Goal: Task Accomplishment & Management: Complete application form

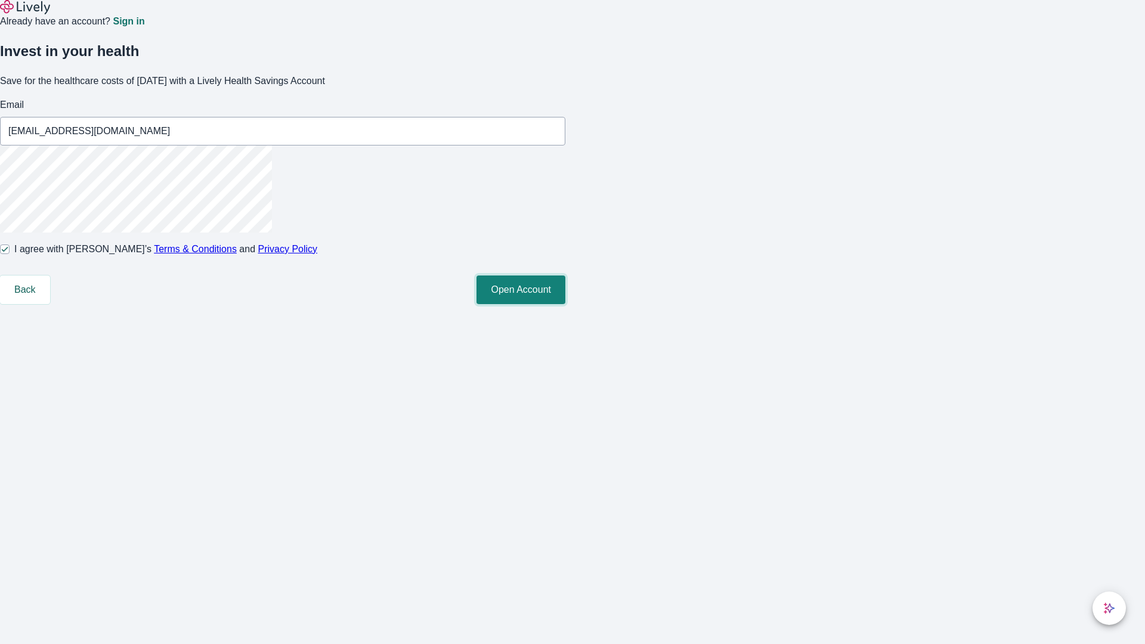
click at [566, 304] on button "Open Account" at bounding box center [521, 290] width 89 height 29
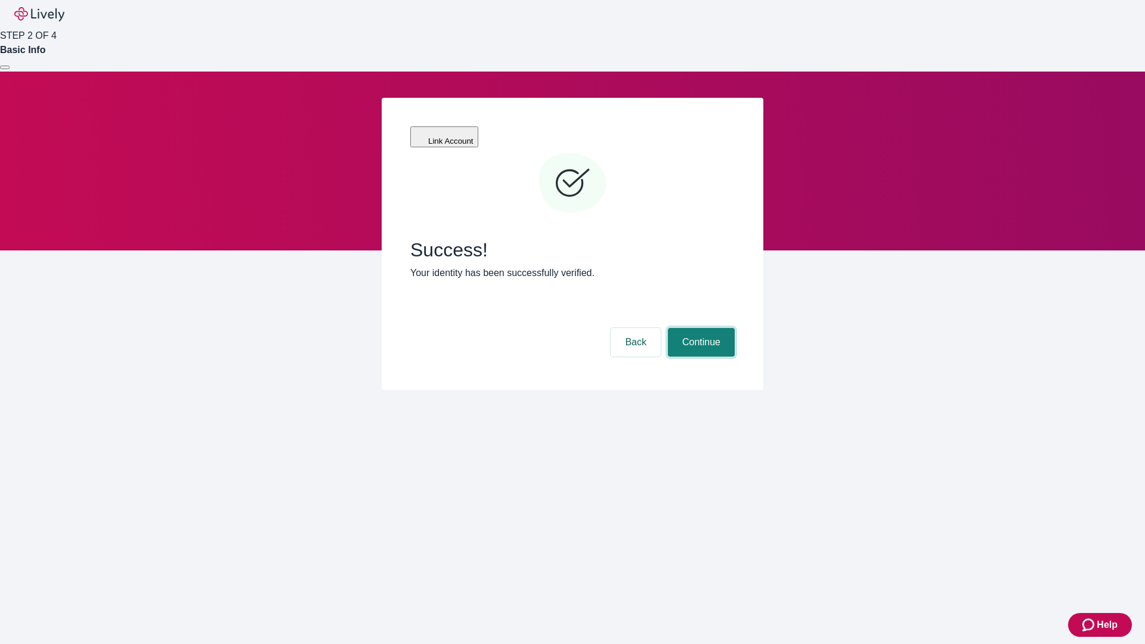
click at [700, 328] on button "Continue" at bounding box center [701, 342] width 67 height 29
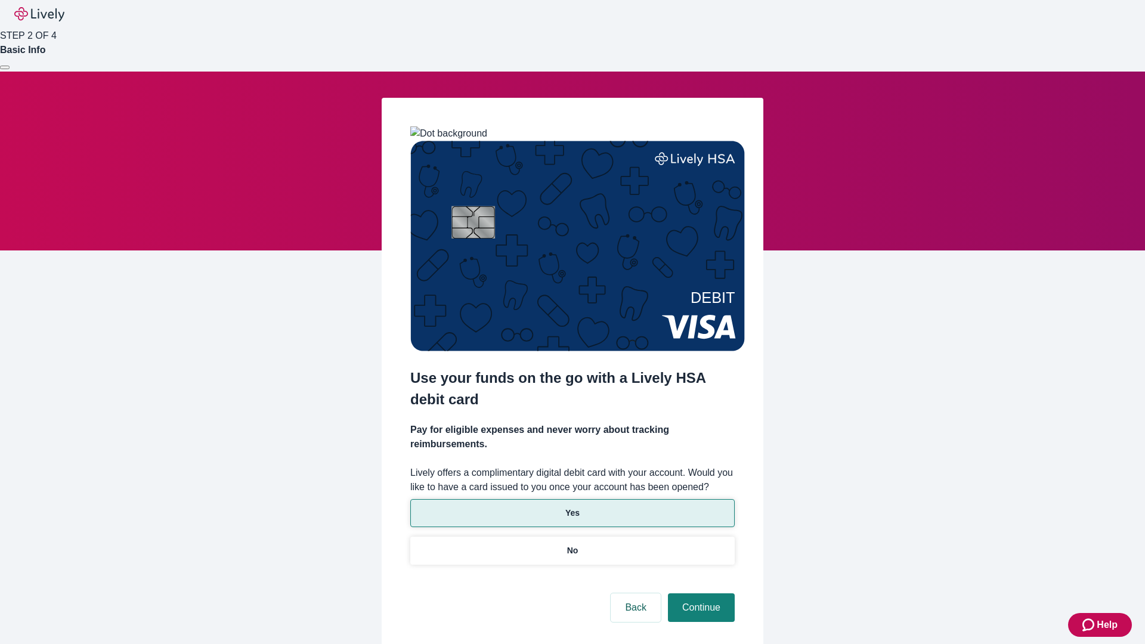
click at [572, 507] on p "Yes" at bounding box center [573, 513] width 14 height 13
click at [700, 594] on button "Continue" at bounding box center [701, 608] width 67 height 29
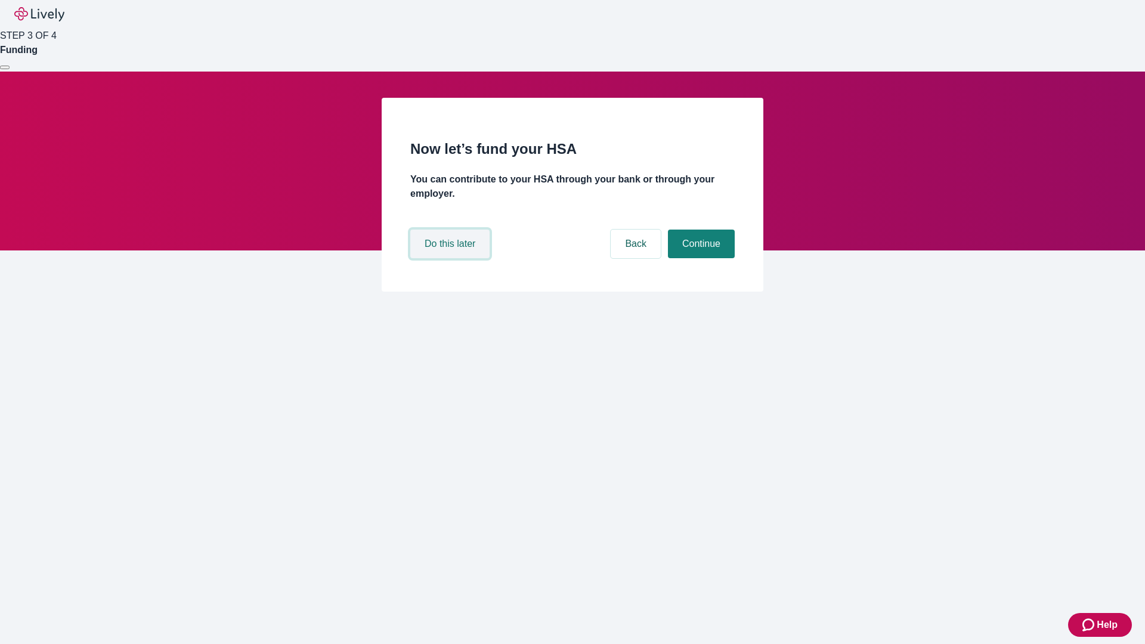
click at [452, 258] on button "Do this later" at bounding box center [449, 244] width 79 height 29
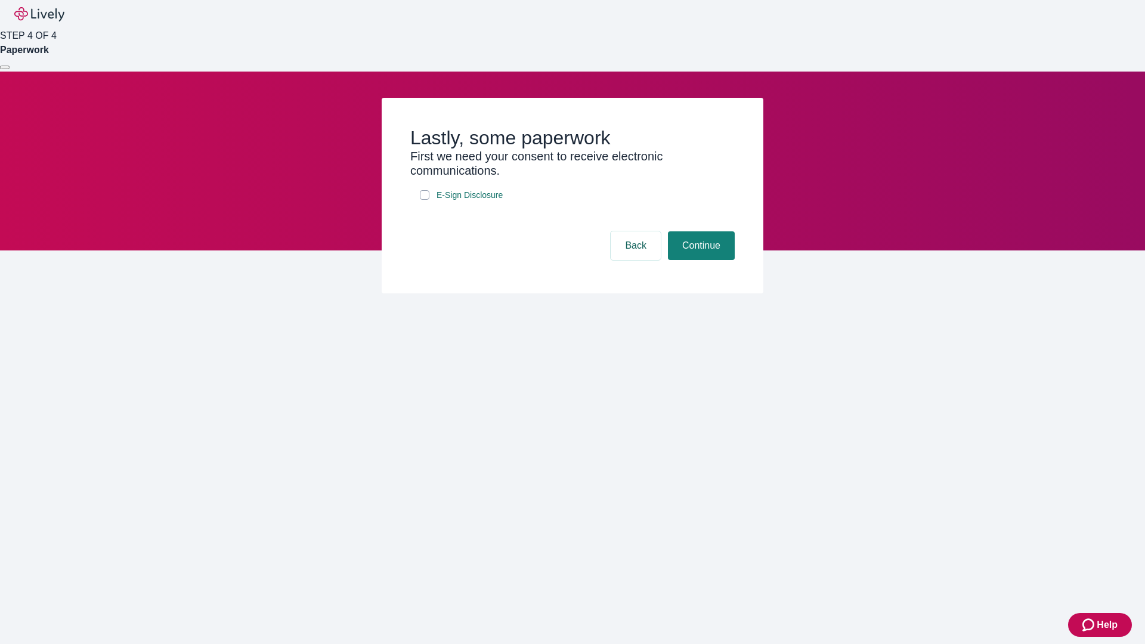
click at [425, 200] on input "E-Sign Disclosure" at bounding box center [425, 195] width 10 height 10
checkbox input "true"
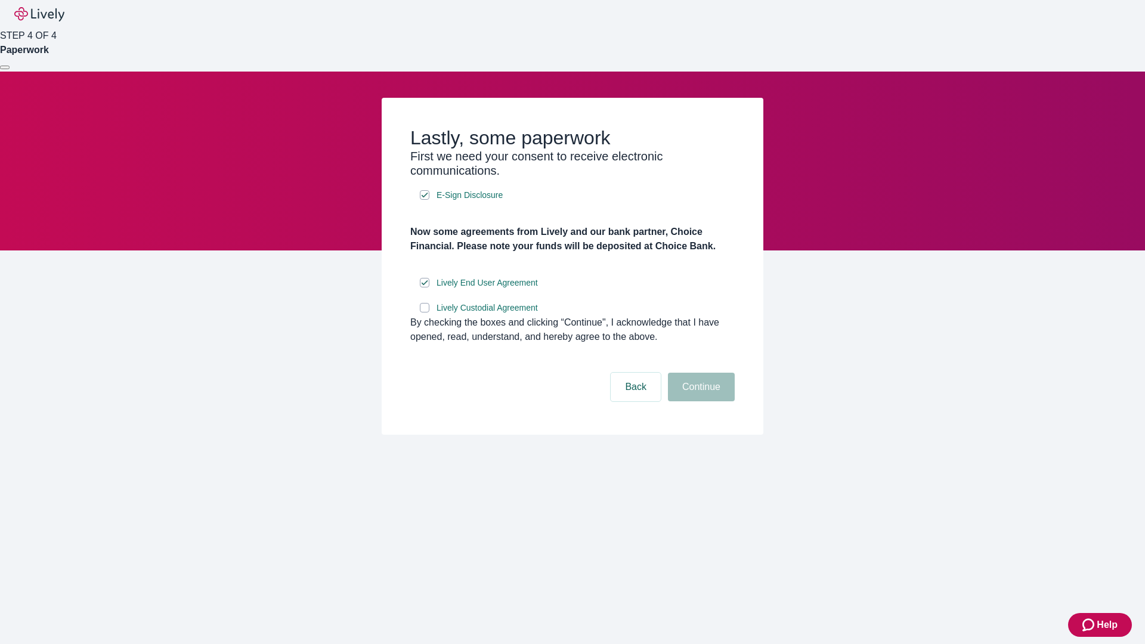
click at [425, 313] on input "Lively Custodial Agreement" at bounding box center [425, 308] width 10 height 10
checkbox input "true"
click at [700, 401] on button "Continue" at bounding box center [701, 387] width 67 height 29
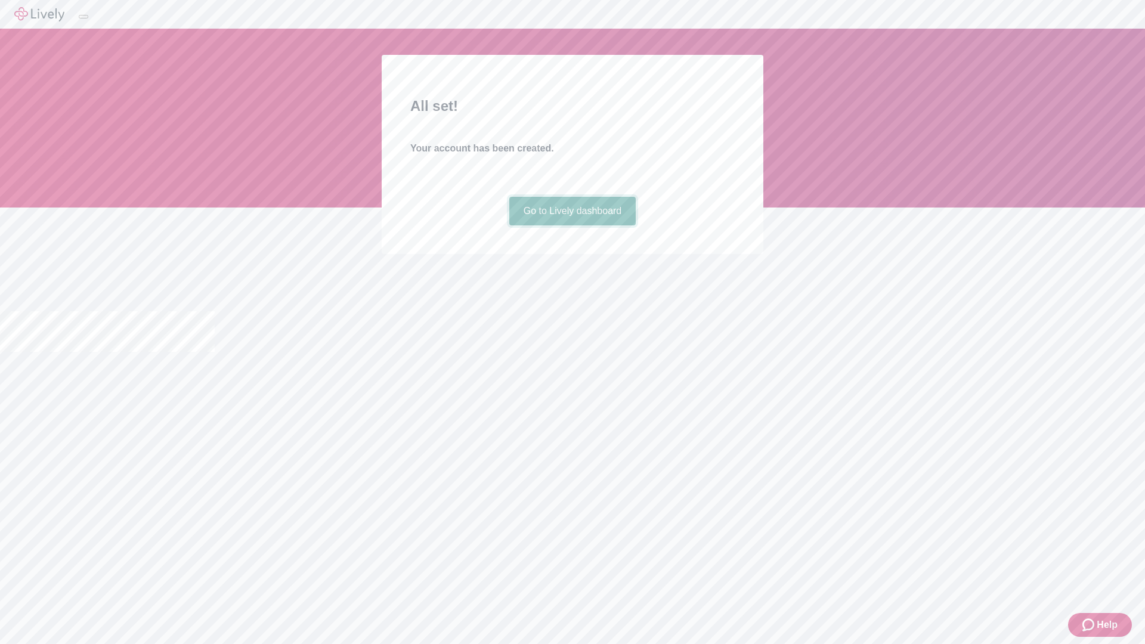
click at [572, 225] on link "Go to Lively dashboard" at bounding box center [572, 211] width 127 height 29
